Goal: Task Accomplishment & Management: Manage account settings

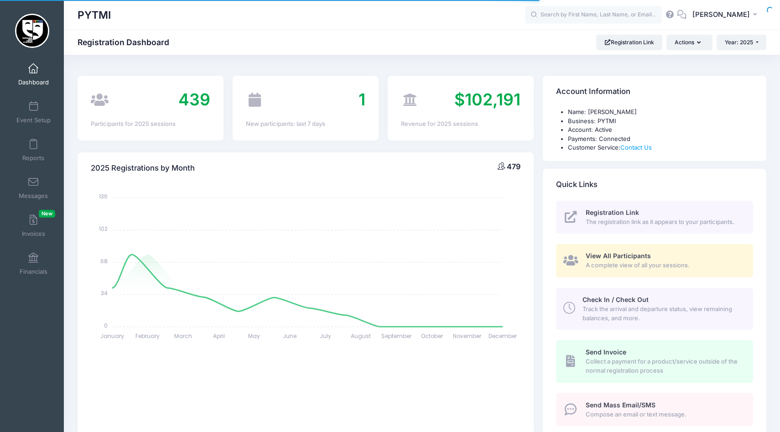
select select
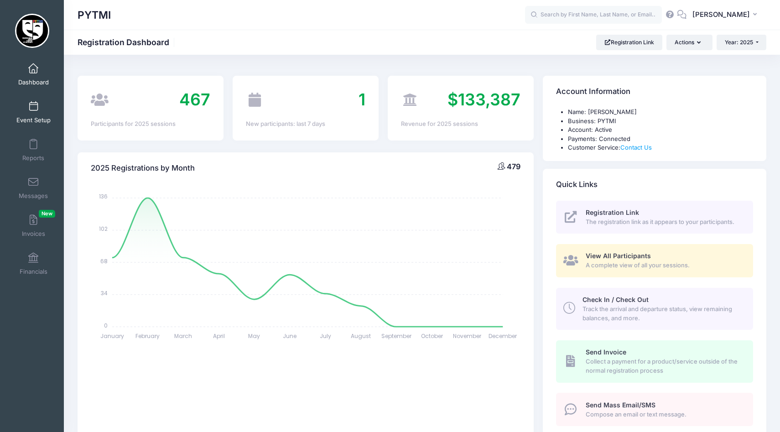
click at [33, 108] on span at bounding box center [33, 107] width 0 height 10
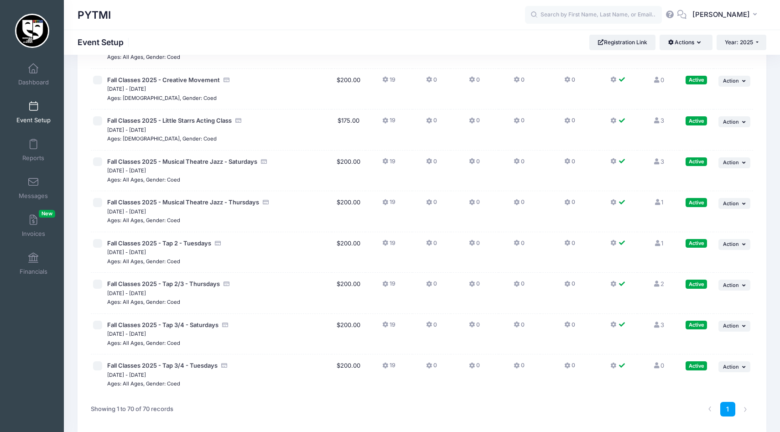
scroll to position [2583, 0]
